Goal: Information Seeking & Learning: Learn about a topic

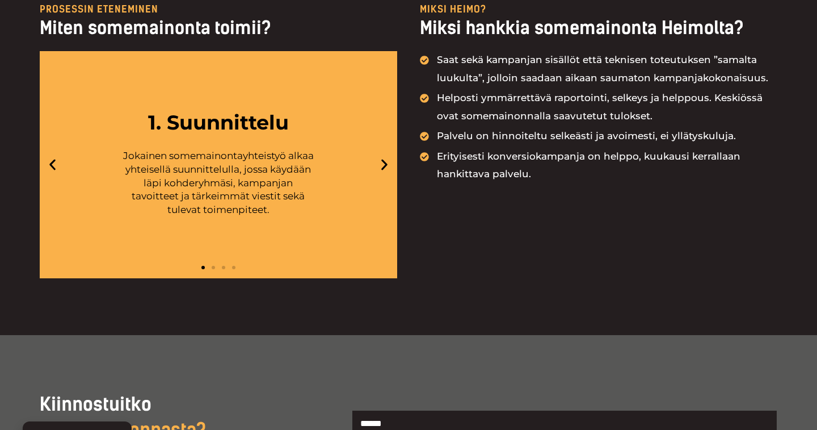
scroll to position [1647, 0]
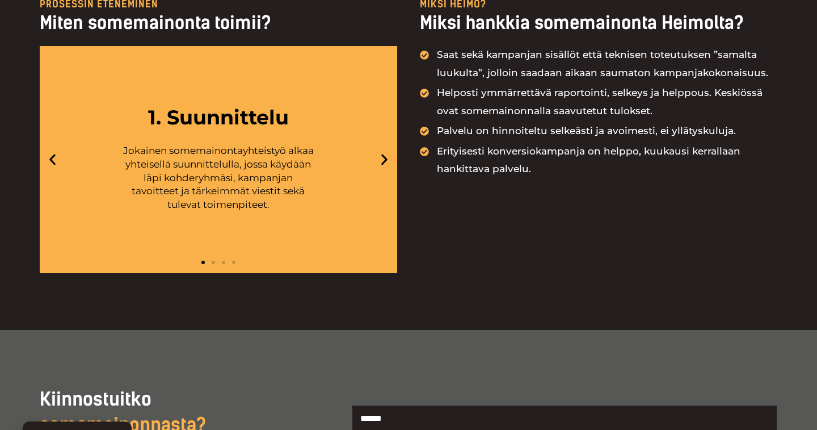
click at [377, 145] on div "1. Suunnittelu [PERSON_NAME] somemainontayhteistyö alkaa yhteisellä suunnittelu…" at bounding box center [218, 159] width 357 height 227
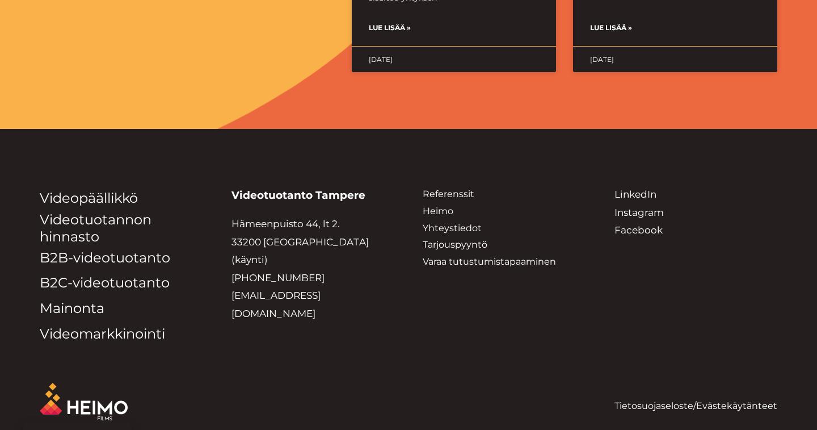
scroll to position [2584, 0]
click at [106, 190] on link "Videopäällikkö" at bounding box center [89, 198] width 98 height 16
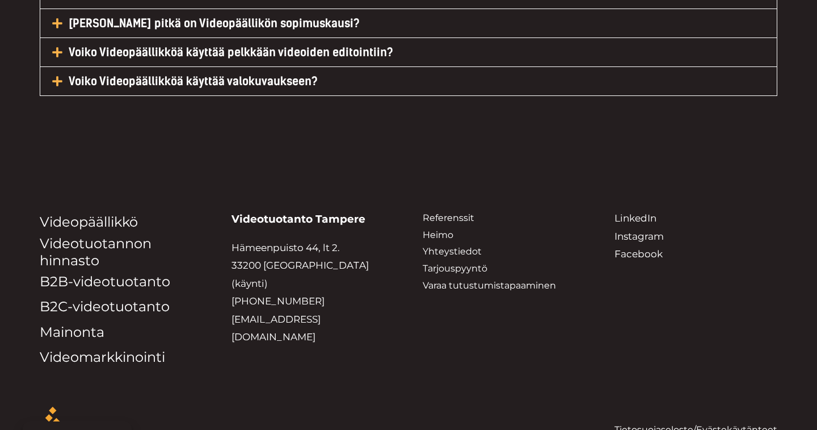
scroll to position [5671, 0]
click at [441, 229] on link "Heimo" at bounding box center [438, 234] width 31 height 11
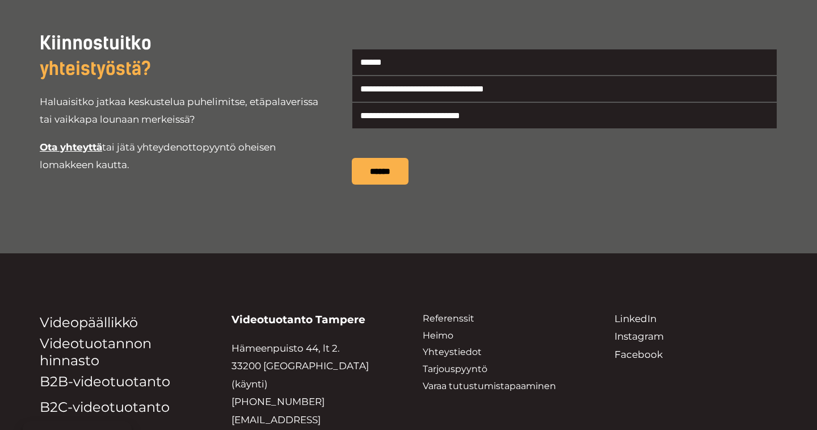
scroll to position [2172, 0]
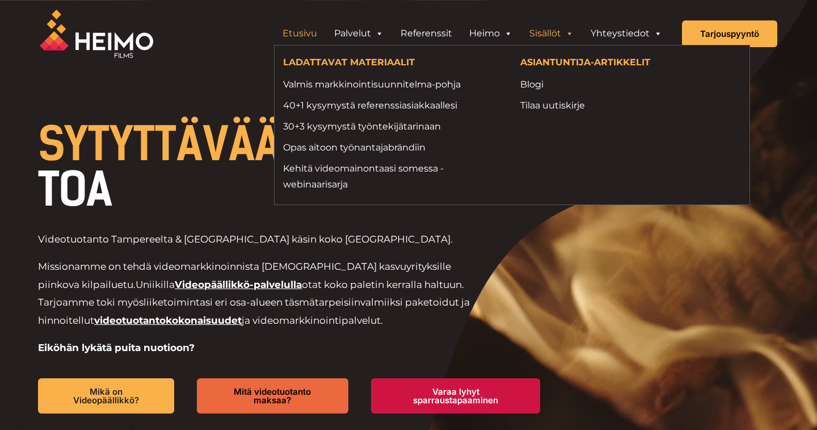
click at [545, 27] on link "Sisällöt" at bounding box center [551, 33] width 61 height 23
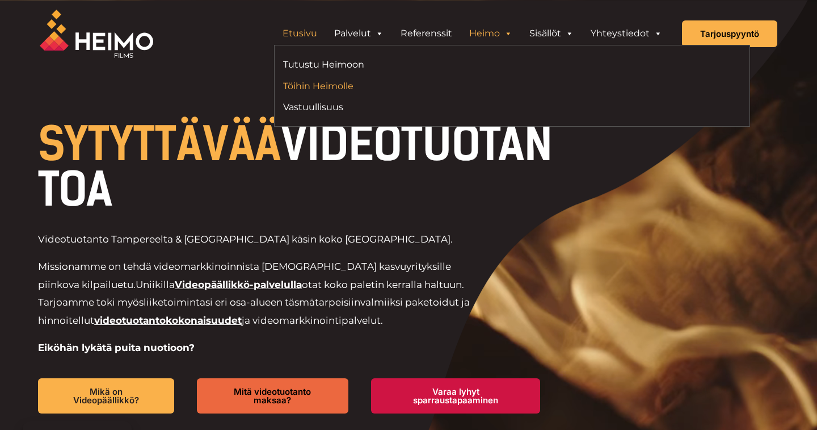
click at [342, 83] on link "Töihin Heimolle" at bounding box center [393, 85] width 220 height 15
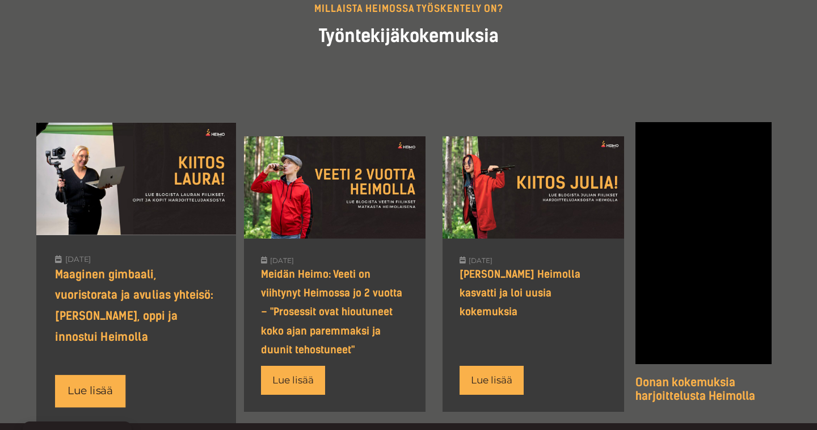
scroll to position [987, 0]
click at [137, 290] on div "Maaginen gimbaali, vuoristorata ja avulias yhteisö: [PERSON_NAME], oppi ja inno…" at bounding box center [136, 305] width 162 height 83
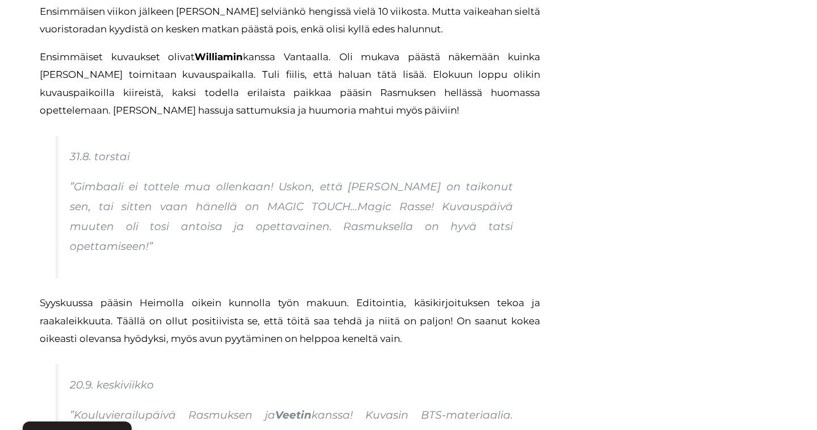
scroll to position [995, 0]
